Goal: Task Accomplishment & Management: Use online tool/utility

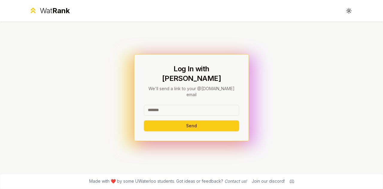
click at [162, 108] on div at bounding box center [191, 111] width 95 height 13
click at [162, 106] on input at bounding box center [191, 110] width 95 height 11
type input "*"
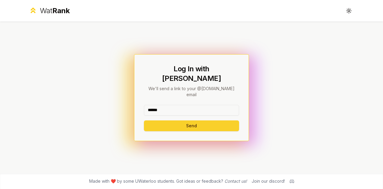
type input "******"
click at [159, 123] on button "Send" at bounding box center [191, 125] width 95 height 11
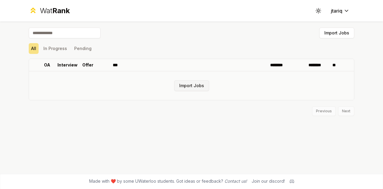
click at [199, 87] on button "Import Jobs" at bounding box center [191, 85] width 35 height 11
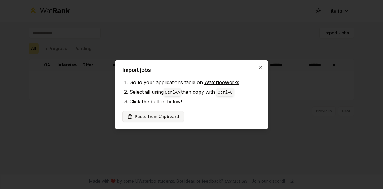
click at [140, 114] on button "Paste from Clipboard" at bounding box center [154, 116] width 62 height 11
click at [160, 117] on button "Paste from Clipboard" at bounding box center [154, 116] width 62 height 11
click at [260, 64] on div "Import jobs Go to your applications table on WaterlooWorks Select all using Ctr…" at bounding box center [191, 94] width 153 height 69
click at [205, 98] on li "Click the button below!" at bounding box center [195, 102] width 131 height 10
click at [160, 115] on button "Paste from Clipboard" at bounding box center [154, 116] width 62 height 11
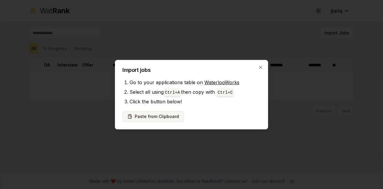
click at [160, 115] on button "Paste from Clipboard" at bounding box center [154, 116] width 62 height 11
click at [262, 67] on icon "button" at bounding box center [261, 67] width 5 height 5
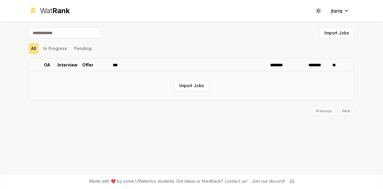
click at [158, 96] on td "Import Jobs" at bounding box center [191, 85] width 325 height 29
click at [185, 86] on button "Import Jobs" at bounding box center [191, 85] width 35 height 11
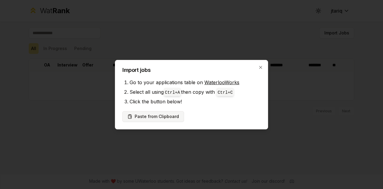
click at [141, 119] on button "Paste from Clipboard" at bounding box center [154, 116] width 62 height 11
click at [171, 120] on button "Paste from Clipboard" at bounding box center [154, 116] width 62 height 11
click at [159, 119] on button "Paste from Clipboard" at bounding box center [154, 116] width 62 height 11
click at [161, 115] on button "Paste from Clipboard" at bounding box center [154, 116] width 62 height 11
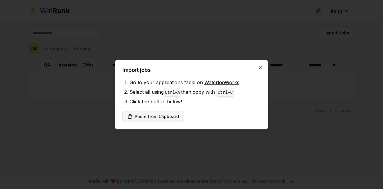
click at [161, 115] on button "Paste from Clipboard" at bounding box center [154, 116] width 62 height 11
drag, startPoint x: 161, startPoint y: 115, endPoint x: 177, endPoint y: 84, distance: 35.5
click at [171, 88] on div "Import jobs Go to your applications table on WaterlooWorks Select all using Ctr…" at bounding box center [191, 94] width 153 height 69
click at [178, 83] on li "Go to your applications table on WaterlooWorks" at bounding box center [195, 83] width 131 height 10
